Goal: Check status: Check status

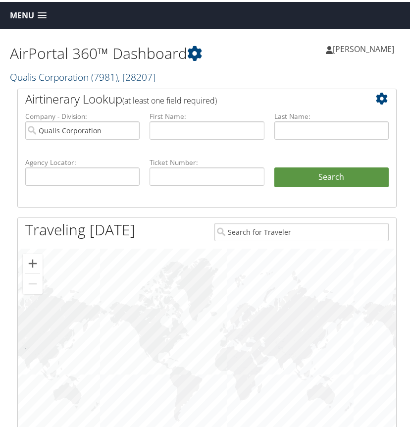
click at [76, 77] on link "Qualis Corporation ( 7981 ) , [ 28207 ]" at bounding box center [83, 74] width 146 height 13
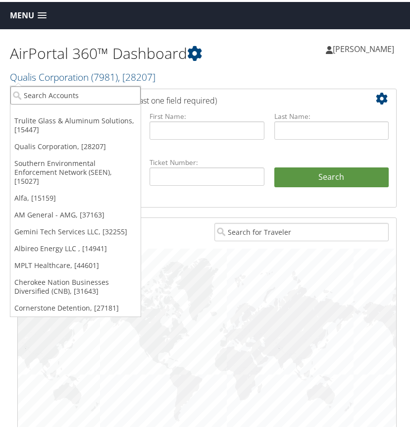
click at [51, 95] on input "search" at bounding box center [75, 93] width 130 height 18
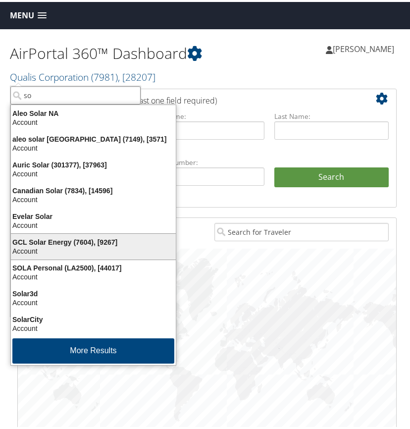
type input "s"
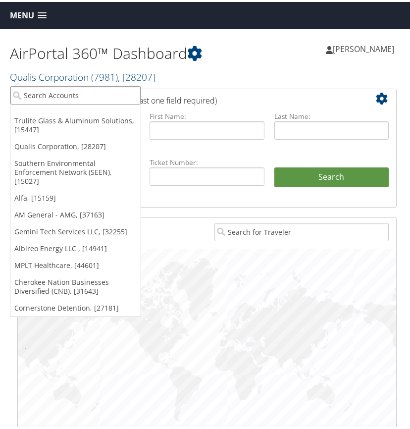
click at [34, 97] on input "search" at bounding box center [75, 93] width 130 height 18
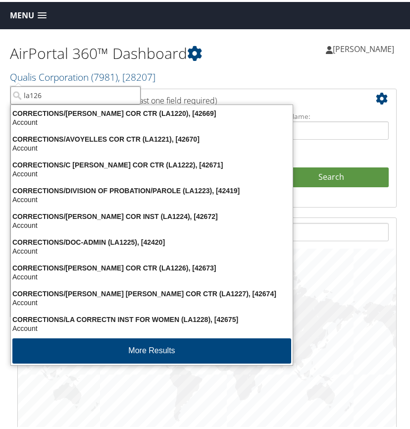
type input "la1265"
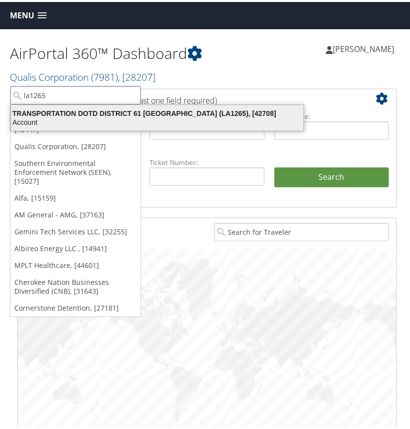
click at [52, 117] on div "Account" at bounding box center [157, 120] width 305 height 9
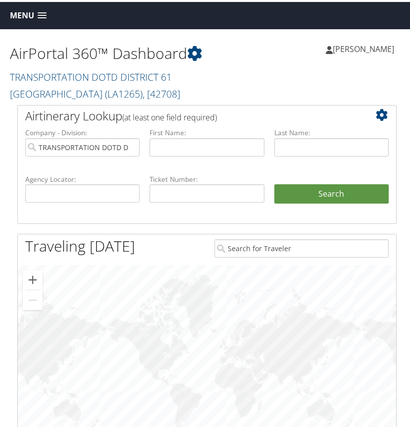
click at [39, 11] on span at bounding box center [42, 13] width 9 height 7
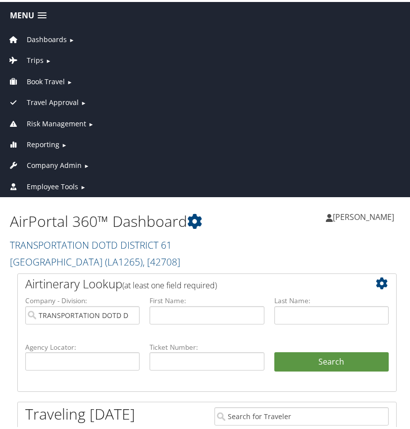
click at [42, 144] on span "Reporting" at bounding box center [43, 142] width 33 height 11
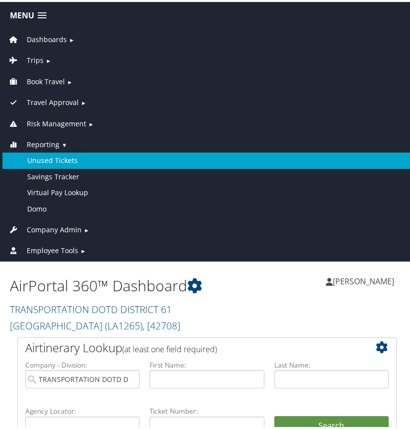
click at [47, 156] on link "Unused Tickets" at bounding box center [206, 159] width 409 height 16
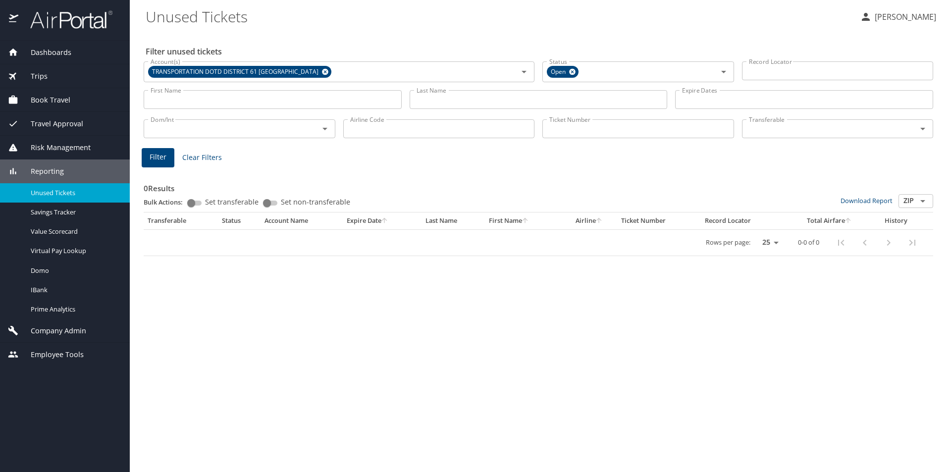
click at [414, 99] on input "Last Name" at bounding box center [539, 99] width 258 height 19
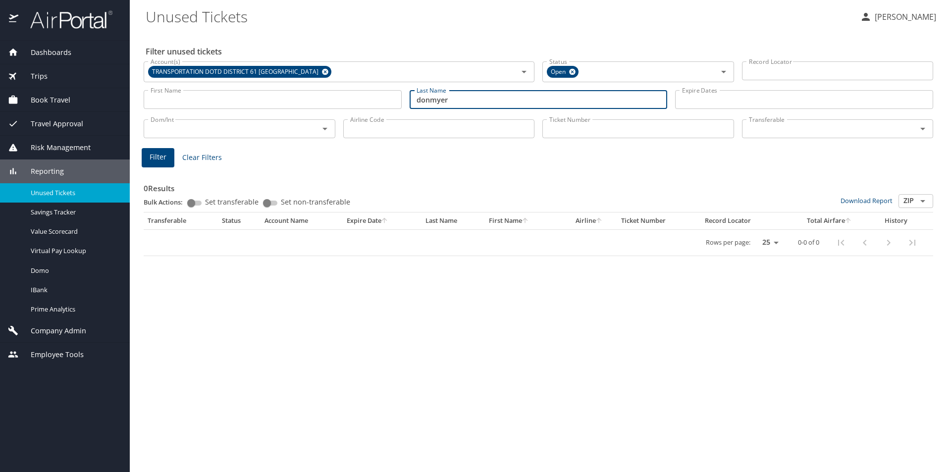
type input "donmyer"
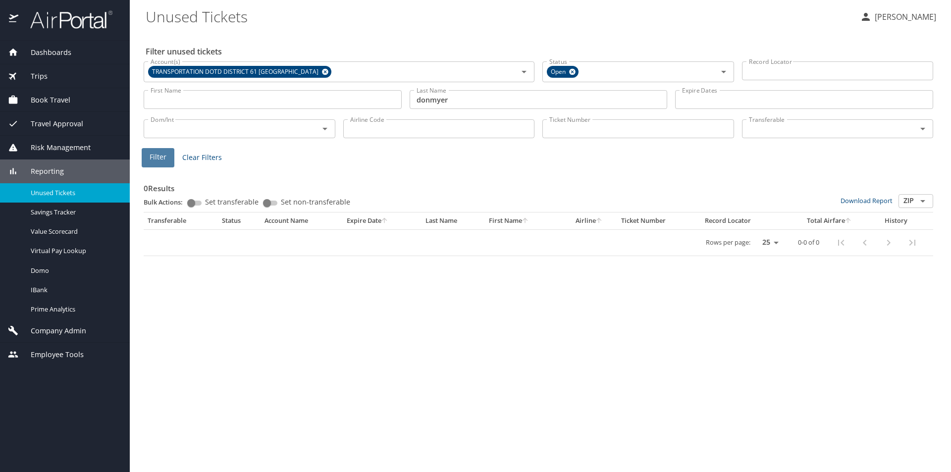
click at [156, 154] on span "Filter" at bounding box center [158, 157] width 17 height 12
click at [68, 50] on span "Dashboards" at bounding box center [44, 52] width 53 height 11
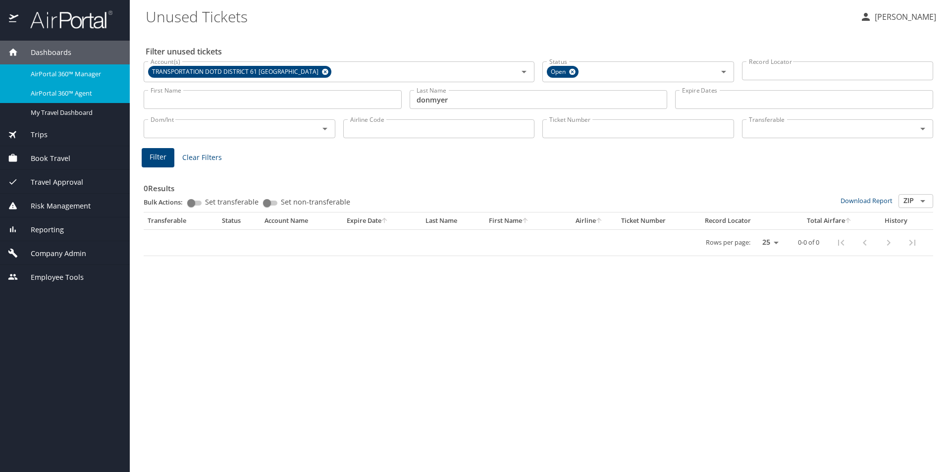
click at [87, 93] on span "AirPortal 360™ Agent" at bounding box center [74, 93] width 87 height 9
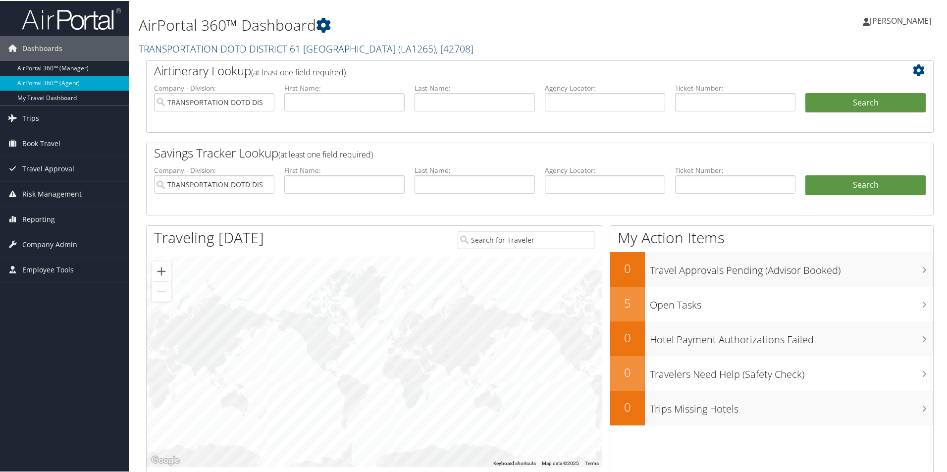
click at [264, 49] on link "TRANSPORTATION DOTD DISTRICT 61 [GEOGRAPHIC_DATA] ( LA1265 ) , [ 42708 ]" at bounding box center [306, 47] width 335 height 13
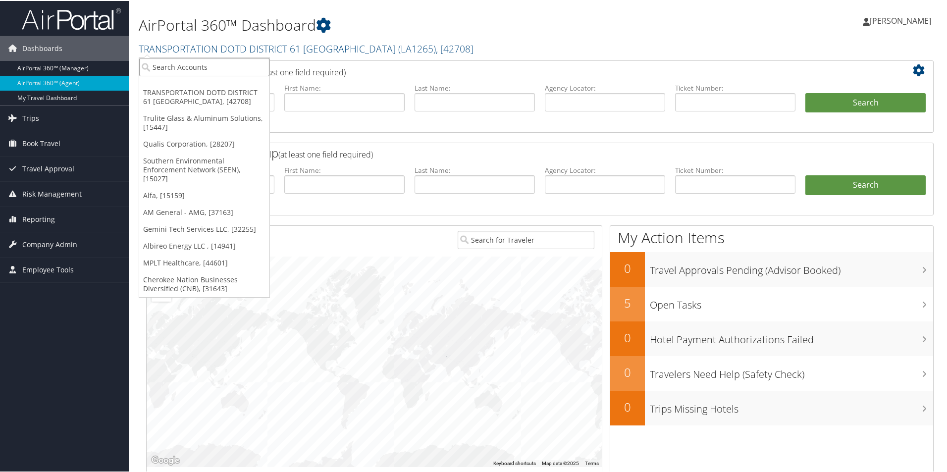
click at [225, 69] on input "search" at bounding box center [204, 66] width 130 height 18
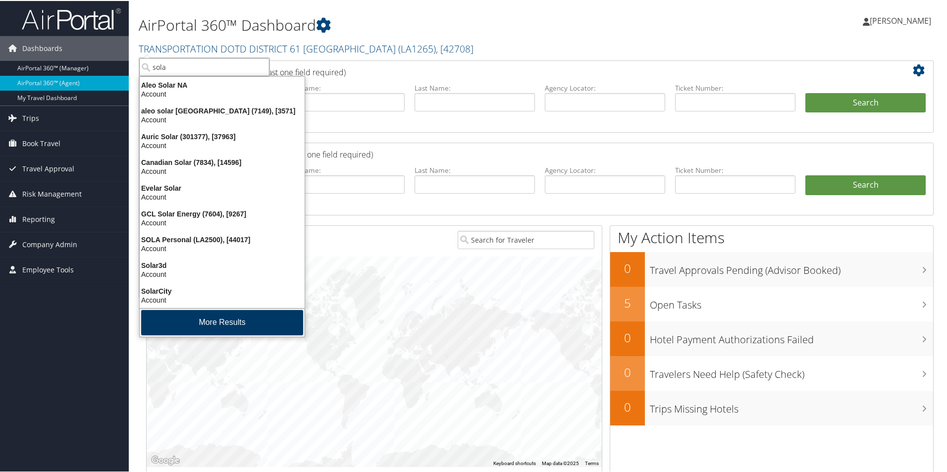
click at [214, 323] on button "More Results" at bounding box center [222, 321] width 162 height 25
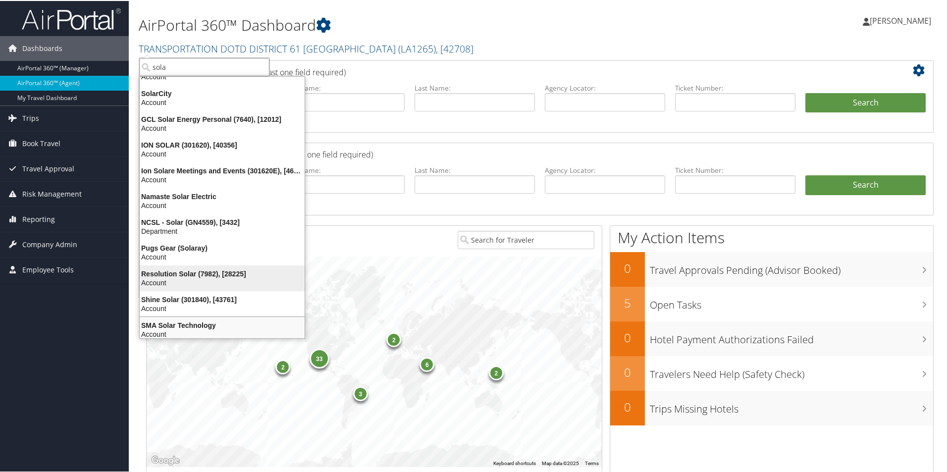
scroll to position [183, 0]
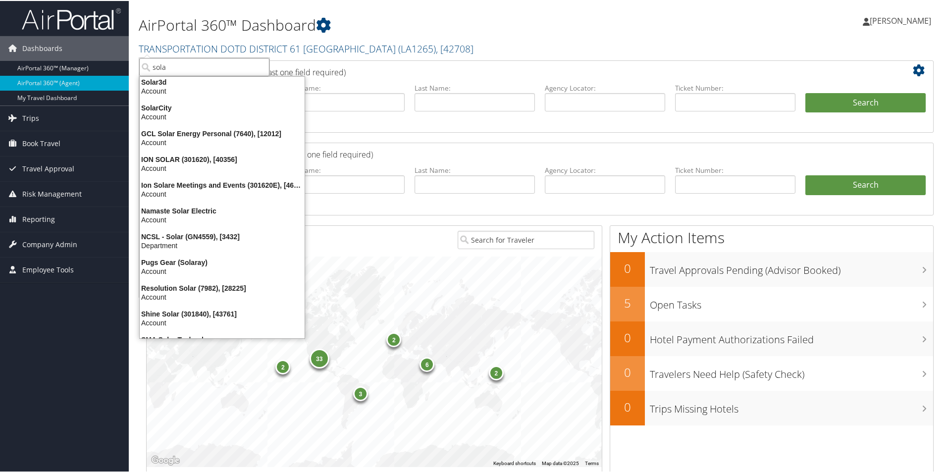
type input "sola"
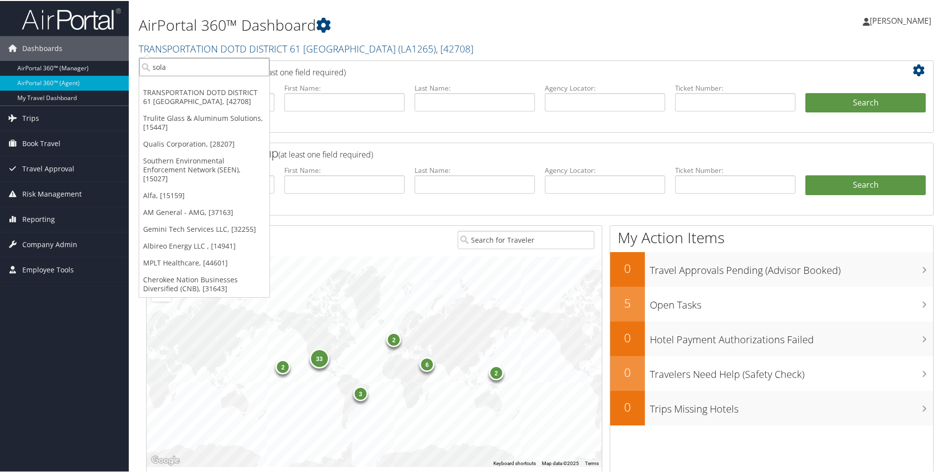
click at [170, 69] on input "sola" at bounding box center [204, 66] width 130 height 18
type input "state of lou"
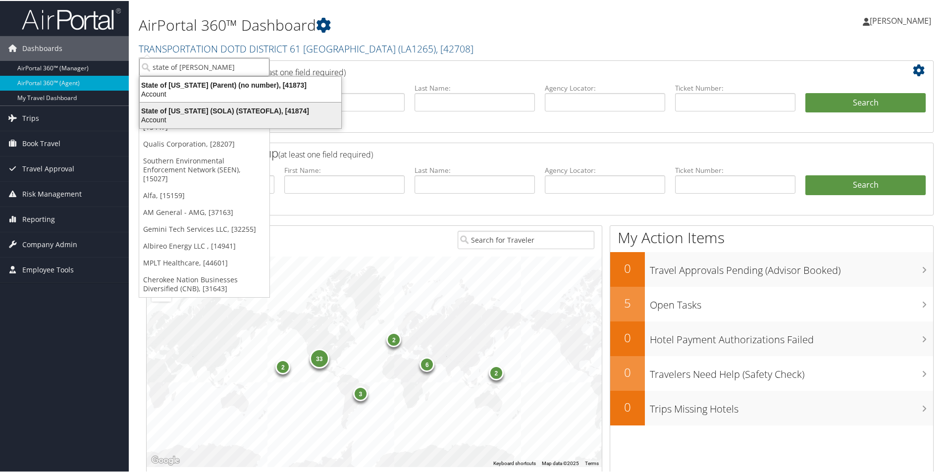
click at [166, 113] on div "State of Louisiana (SOLA) (STATEOFLA), [41874]" at bounding box center [240, 109] width 213 height 9
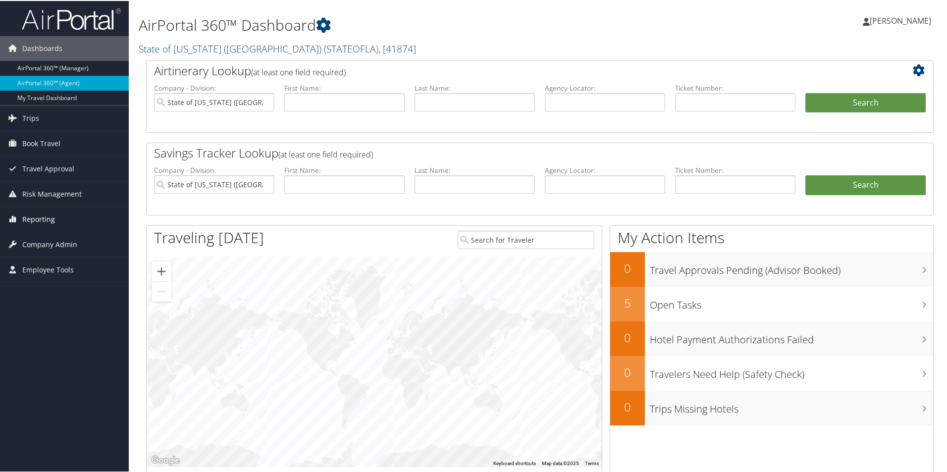
click at [43, 218] on span "Reporting" at bounding box center [38, 218] width 33 height 25
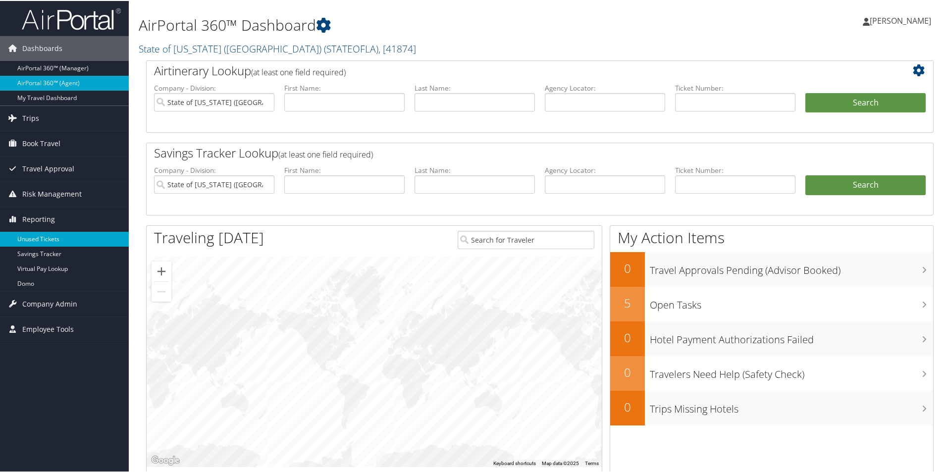
click at [43, 239] on link "Unused Tickets" at bounding box center [64, 238] width 129 height 15
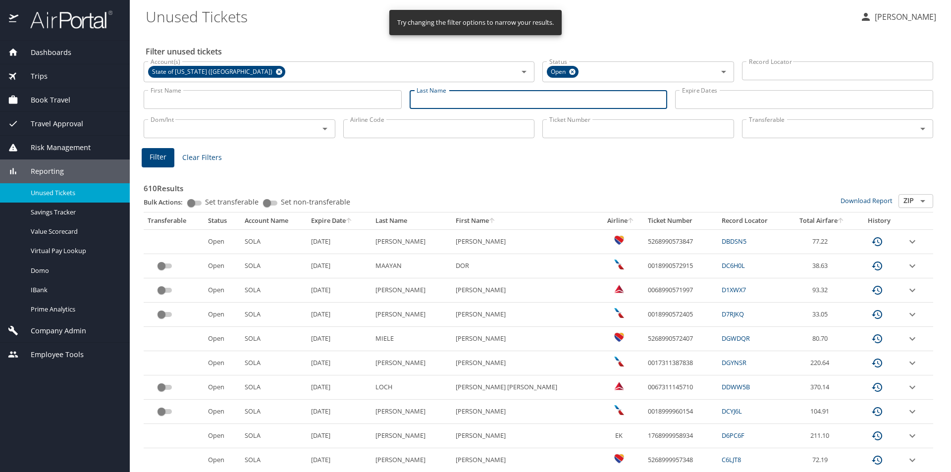
click at [432, 99] on input "Last Name" at bounding box center [539, 99] width 258 height 19
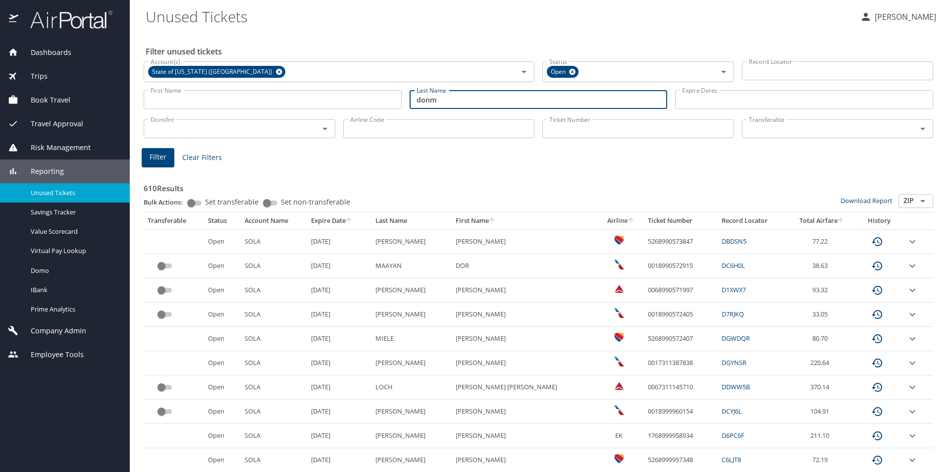
type input "donmyer"
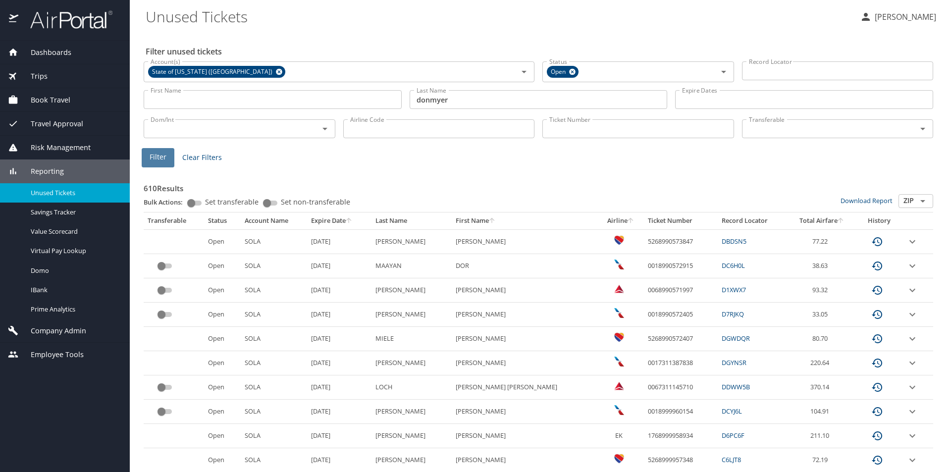
click at [164, 156] on span "Filter" at bounding box center [158, 157] width 17 height 12
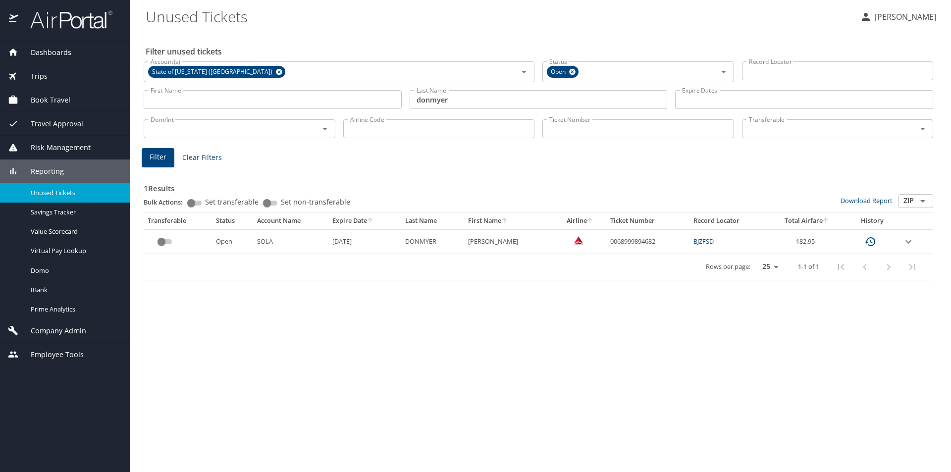
click at [910, 241] on icon "expand row" at bounding box center [908, 241] width 6 height 3
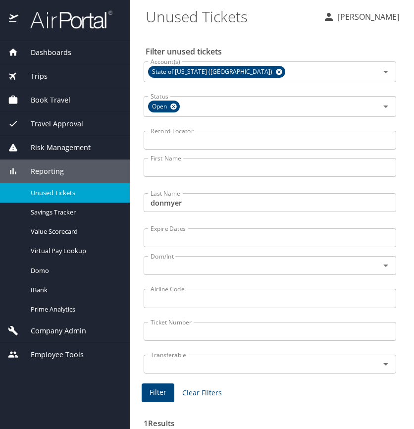
click at [43, 48] on span "Dashboards" at bounding box center [44, 52] width 53 height 11
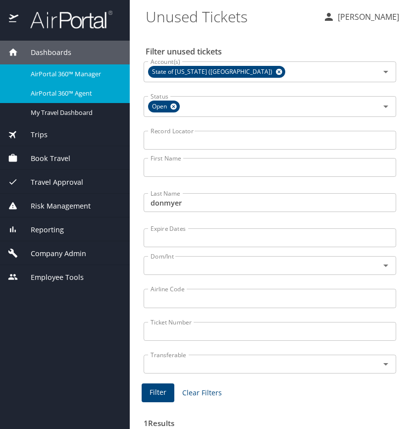
drag, startPoint x: 59, startPoint y: 90, endPoint x: 6, endPoint y: 59, distance: 61.4
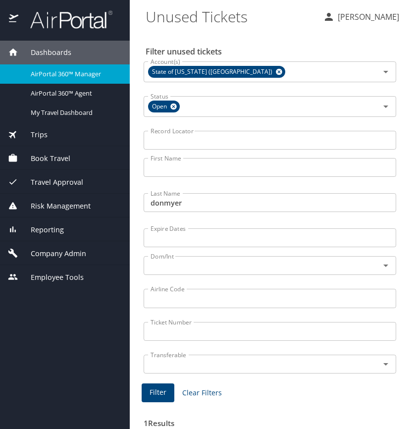
click at [60, 90] on span "AirPortal 360™ Agent" at bounding box center [74, 93] width 87 height 9
